Goal: Information Seeking & Learning: Check status

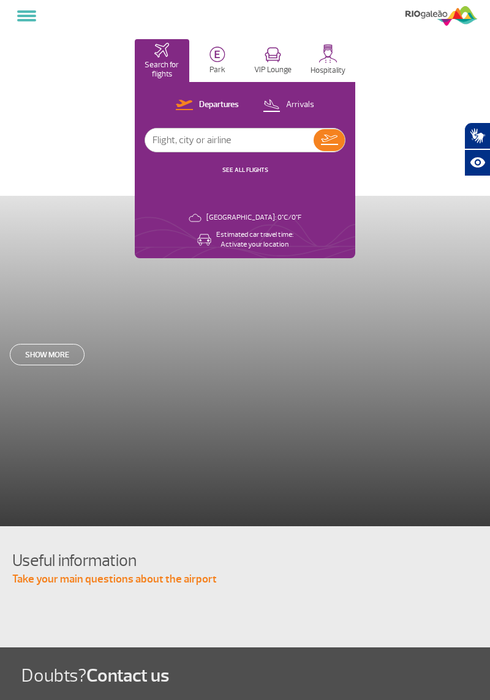
select select
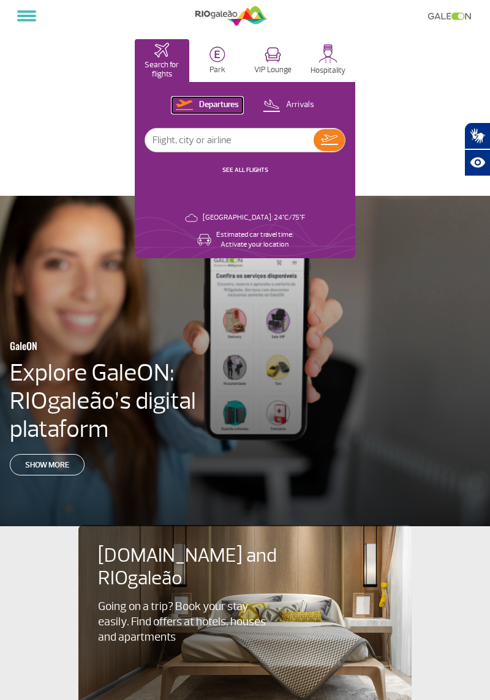
click at [224, 109] on p "Departures" at bounding box center [219, 105] width 40 height 12
click at [223, 140] on input "text" at bounding box center [229, 140] width 168 height 23
type input "London Heathrow"
click at [334, 138] on img at bounding box center [329, 140] width 17 height 10
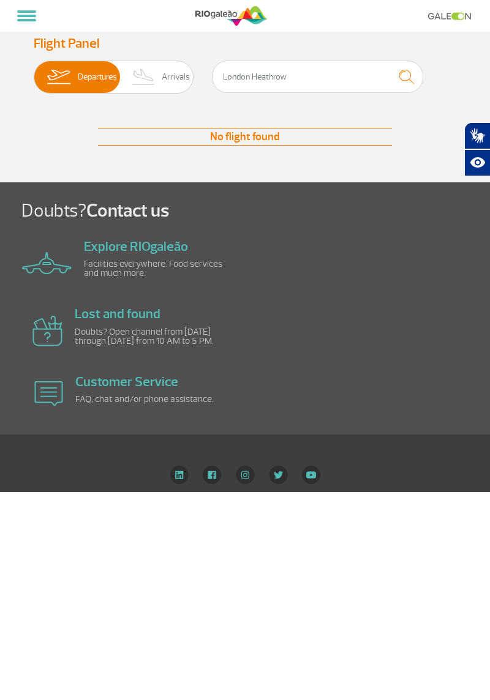
click at [95, 77] on span "Departures" at bounding box center [97, 77] width 39 height 32
click at [34, 71] on input "Departures Arrivals" at bounding box center [34, 71] width 0 height 0
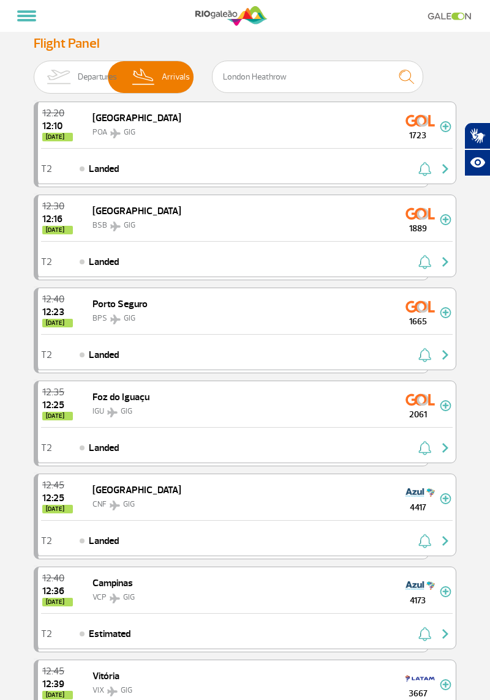
click at [83, 71] on span "Departures" at bounding box center [97, 77] width 39 height 32
click at [34, 71] on input "Departures Arrivals" at bounding box center [34, 71] width 0 height 0
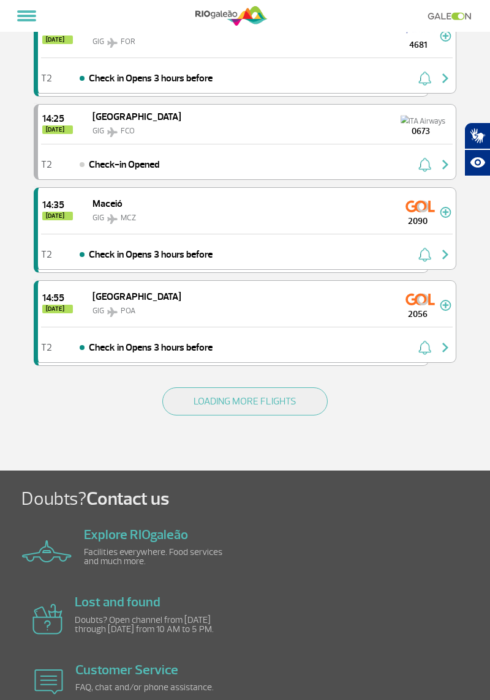
scroll to position [1573, 0]
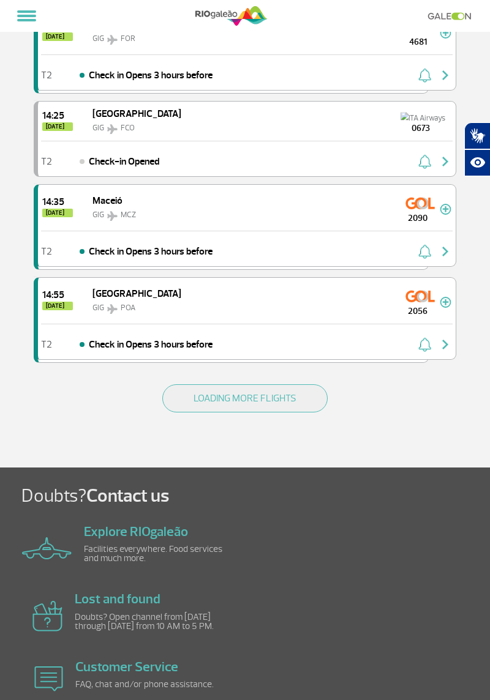
click at [284, 384] on button "LOADING MORE FLIGHTS" at bounding box center [244, 398] width 165 height 28
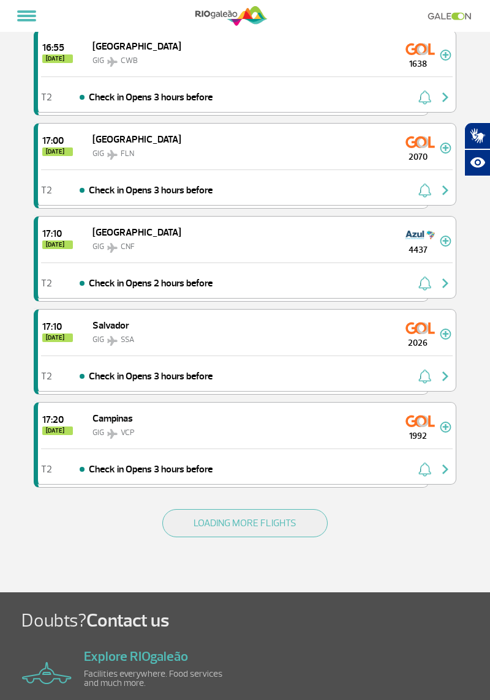
scroll to position [3307, 0]
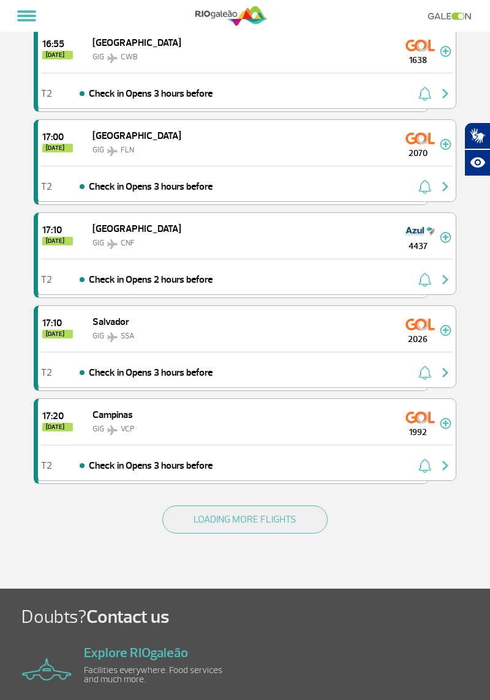
click at [292, 506] on button "LOADING MORE FLIGHTS" at bounding box center [244, 520] width 165 height 28
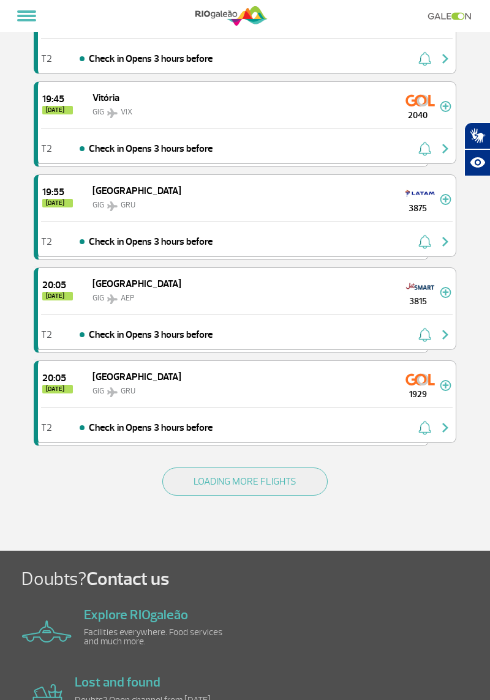
scroll to position [5194, 0]
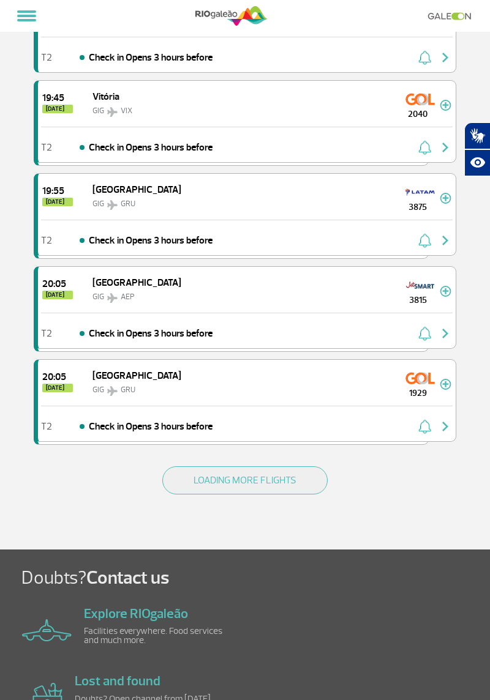
click at [293, 466] on button "LOADING MORE FLIGHTS" at bounding box center [244, 480] width 165 height 28
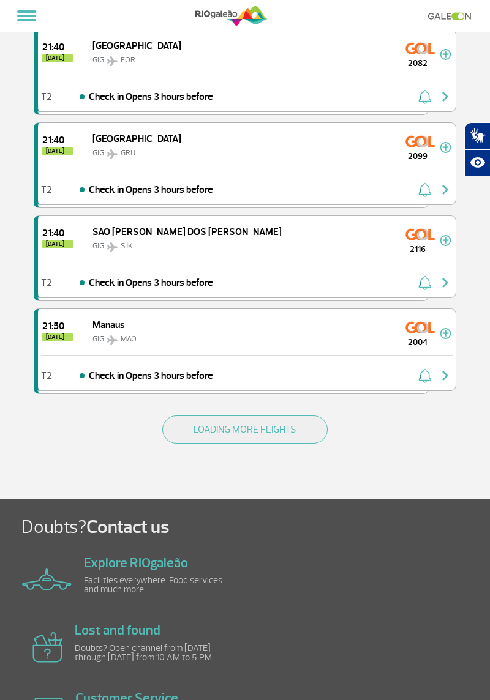
scroll to position [7107, 0]
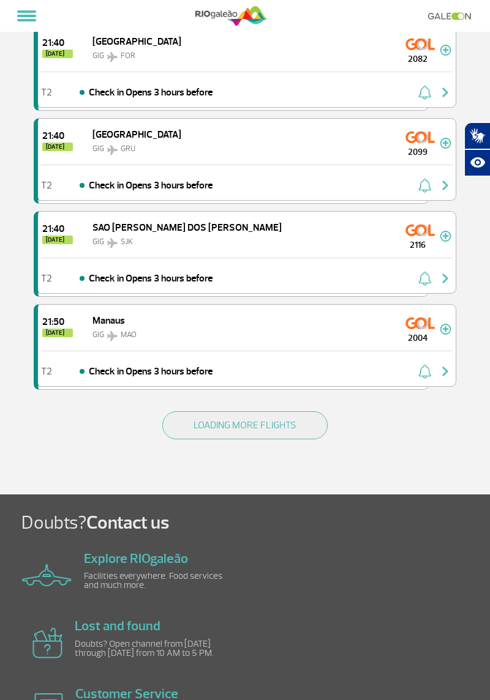
click at [288, 411] on button "LOADING MORE FLIGHTS" at bounding box center [244, 425] width 165 height 28
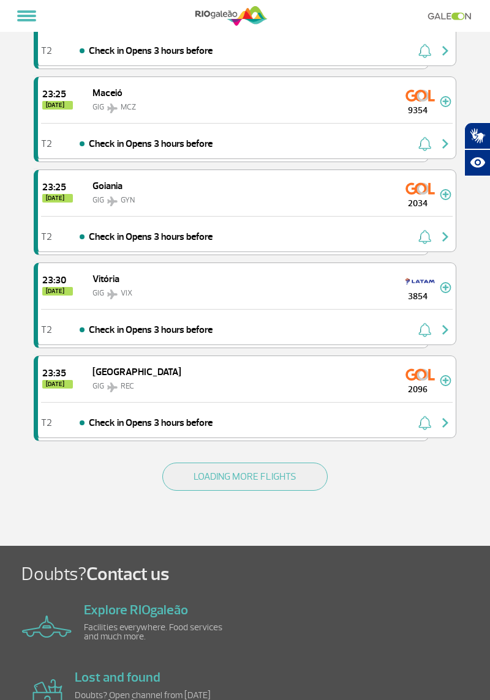
scroll to position [8912, 0]
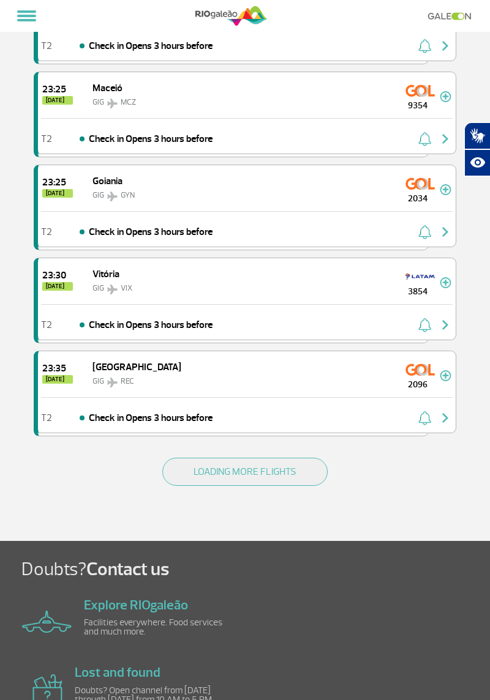
click at [286, 458] on button "LOADING MORE FLIGHTS" at bounding box center [244, 472] width 165 height 28
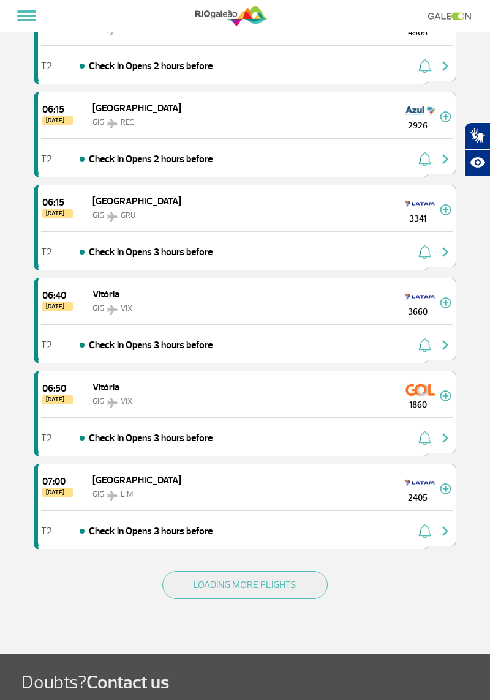
scroll to position [10652, 0]
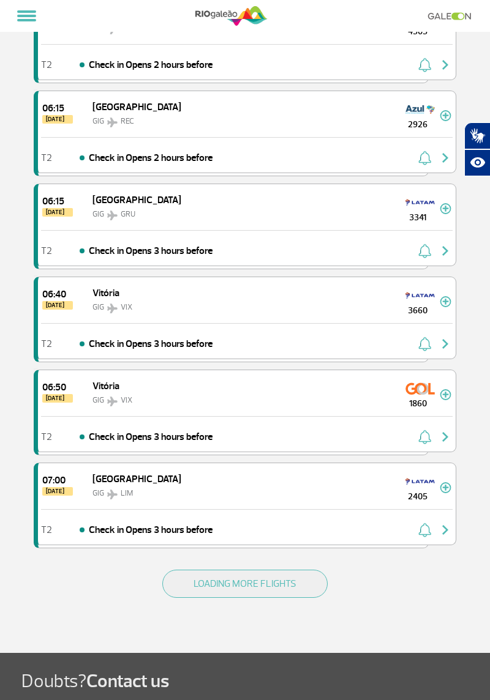
click at [293, 570] on button "LOADING MORE FLIGHTS" at bounding box center [244, 584] width 165 height 28
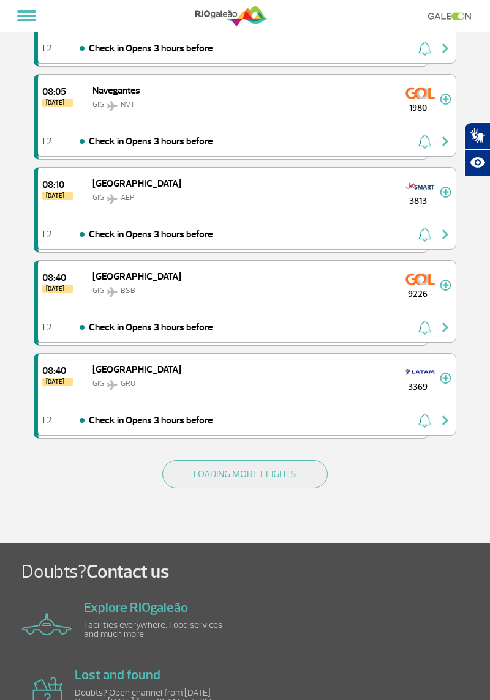
scroll to position [12616, 0]
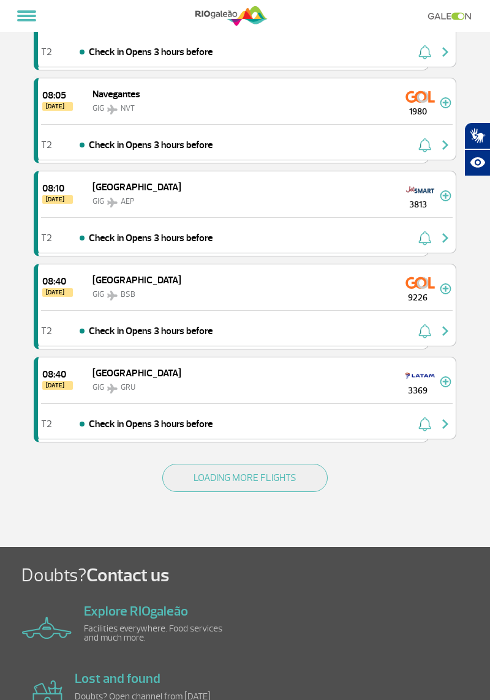
click at [305, 464] on button "LOADING MORE FLIGHTS" at bounding box center [244, 478] width 165 height 28
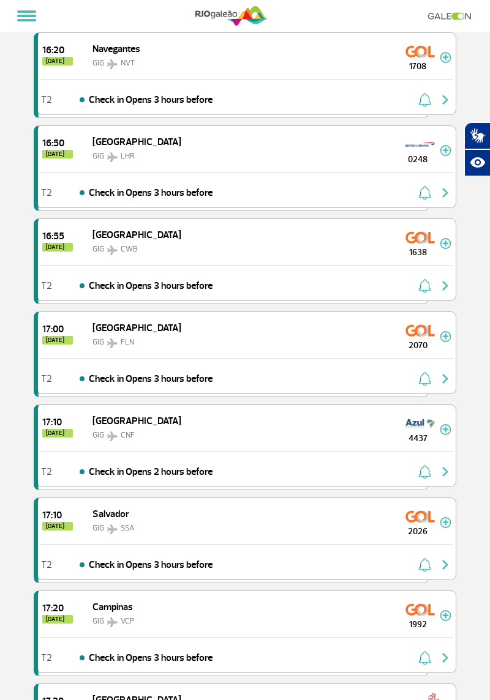
scroll to position [3114, 0]
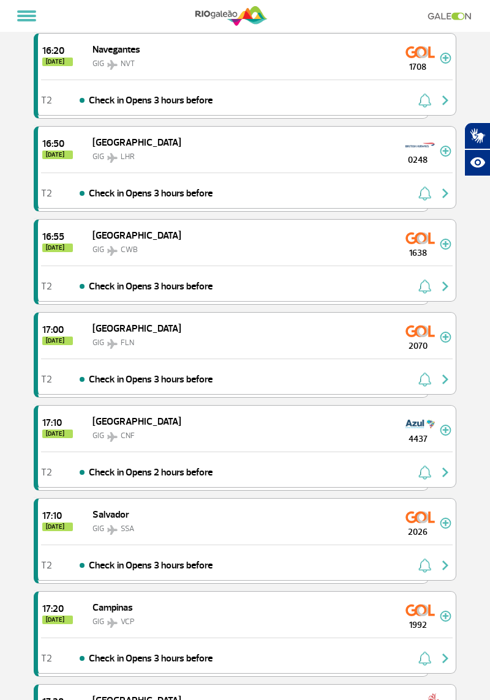
click at [255, 127] on div "16:50 [DATE] London GIG LHR 0248" at bounding box center [246, 150] width 417 height 46
click at [417, 135] on img at bounding box center [419, 145] width 29 height 20
click at [59, 151] on span "[DATE]" at bounding box center [57, 155] width 31 height 9
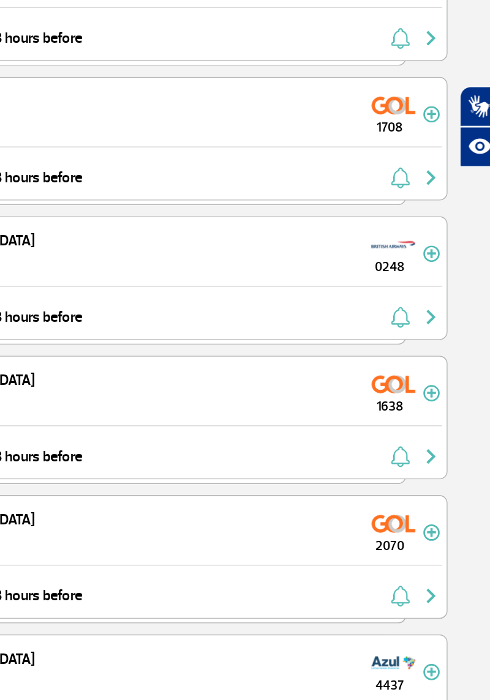
scroll to position [3031, 0]
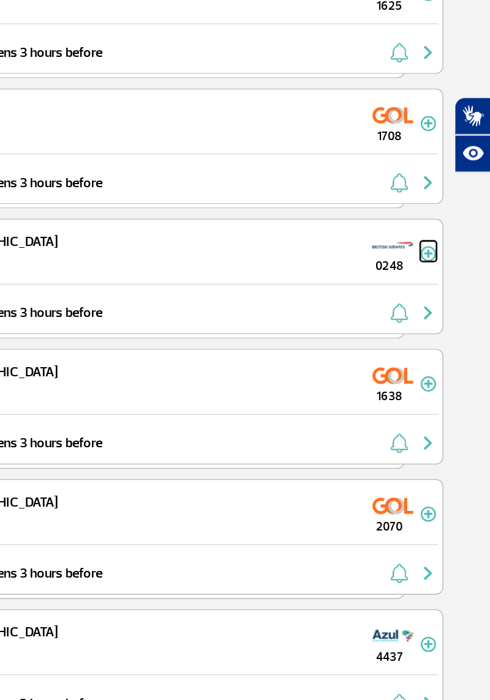
click at [447, 229] on img at bounding box center [445, 234] width 12 height 11
